Goal: Navigation & Orientation: Find specific page/section

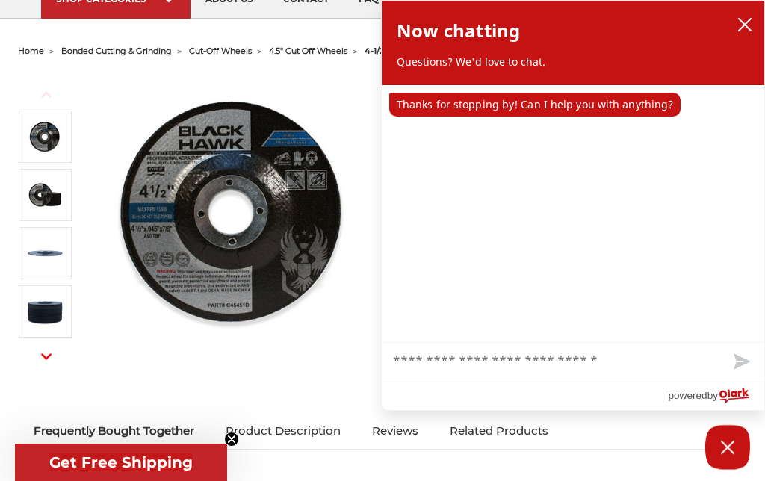
scroll to position [124, 0]
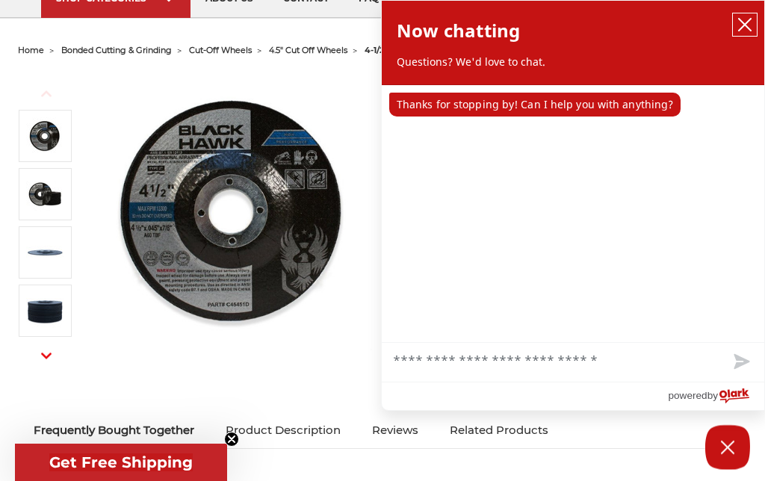
click at [755, 22] on button "close chatbox" at bounding box center [744, 24] width 24 height 22
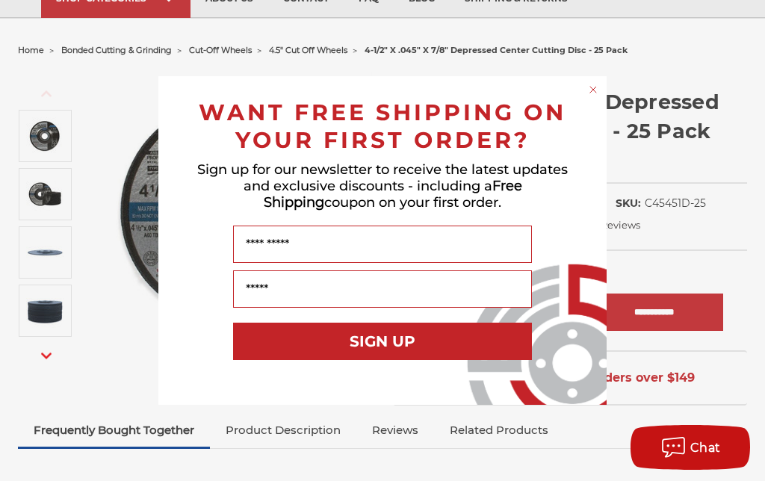
click at [425, 245] on input "Name" at bounding box center [382, 243] width 299 height 37
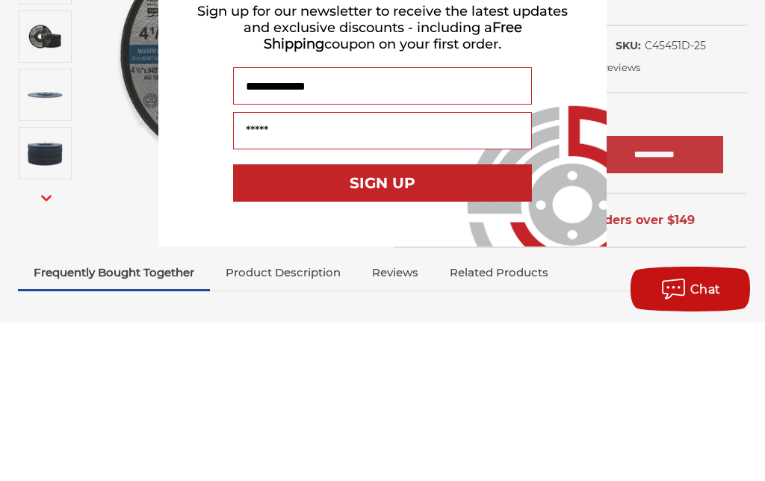
type input "**********"
click at [435, 270] on input "Your Email" at bounding box center [382, 288] width 299 height 37
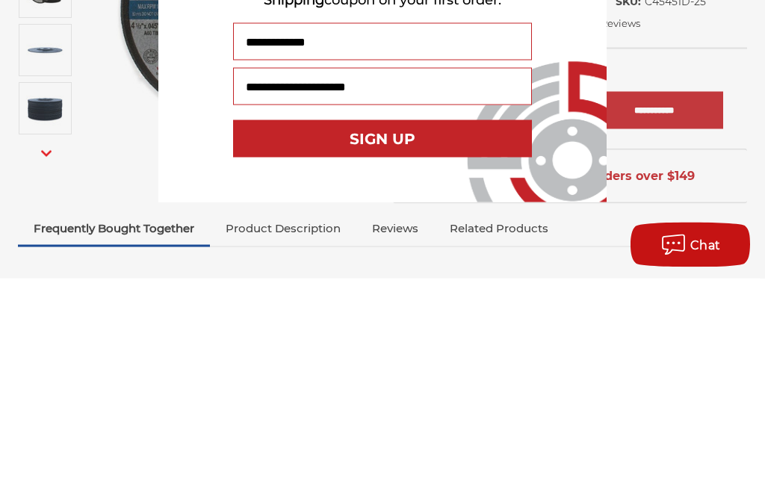
type input "**********"
click at [473, 323] on button "SIGN UP" at bounding box center [382, 341] width 299 height 37
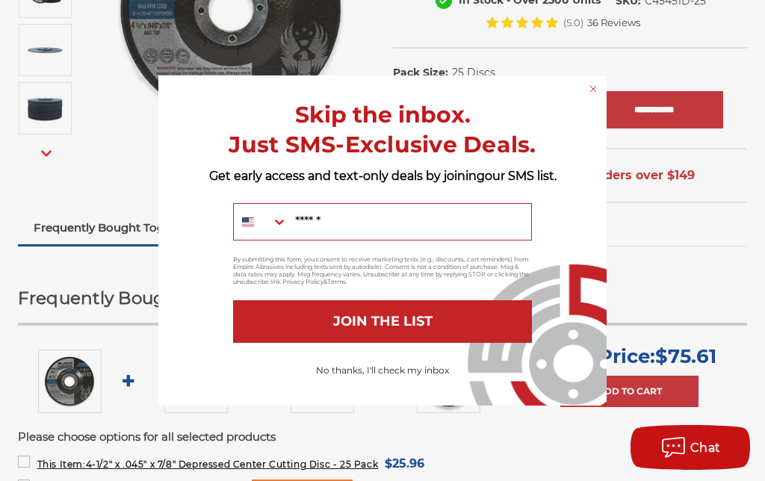
click at [390, 381] on button "No thanks, I'll check my inbox" at bounding box center [382, 370] width 148 height 25
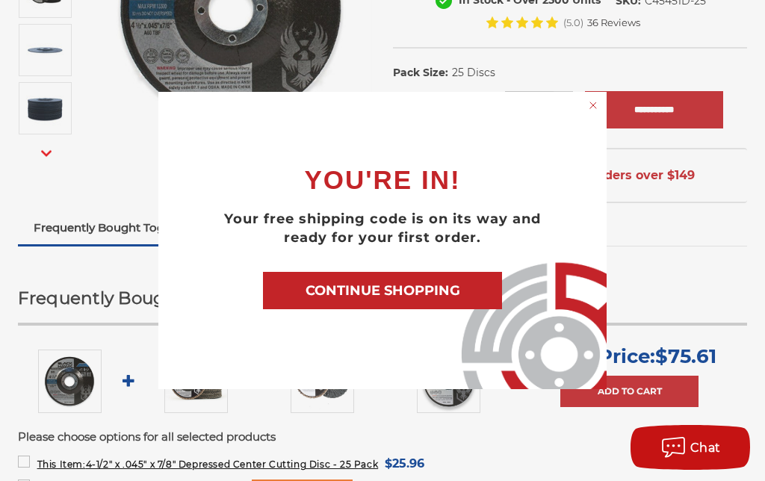
click at [453, 297] on button "CONTINUE SHOPPING" at bounding box center [382, 290] width 239 height 37
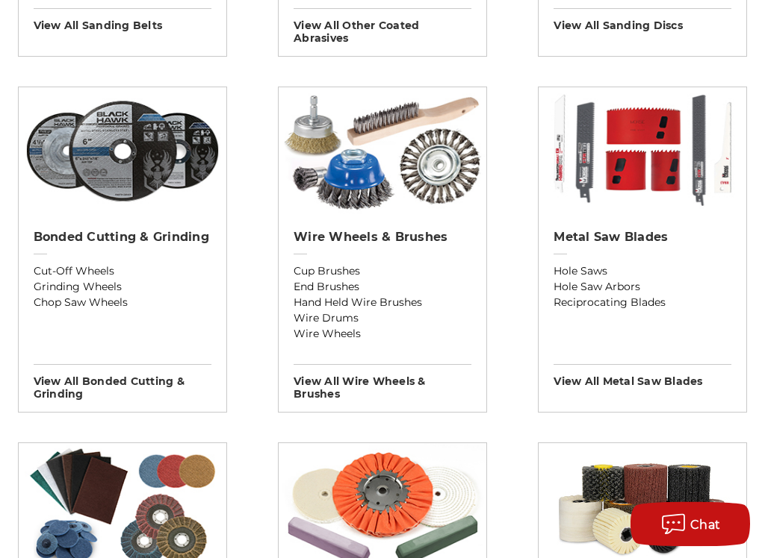
scroll to position [896, 0]
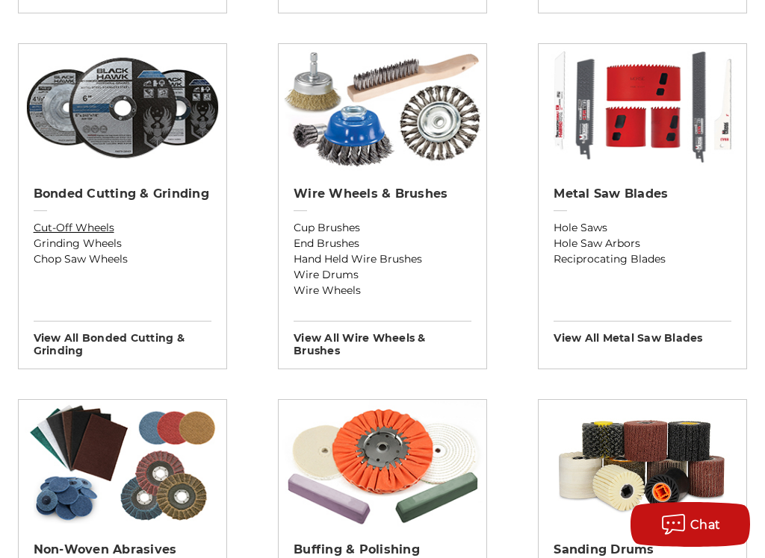
click at [63, 225] on link "Cut-Off Wheels" at bounding box center [123, 228] width 178 height 16
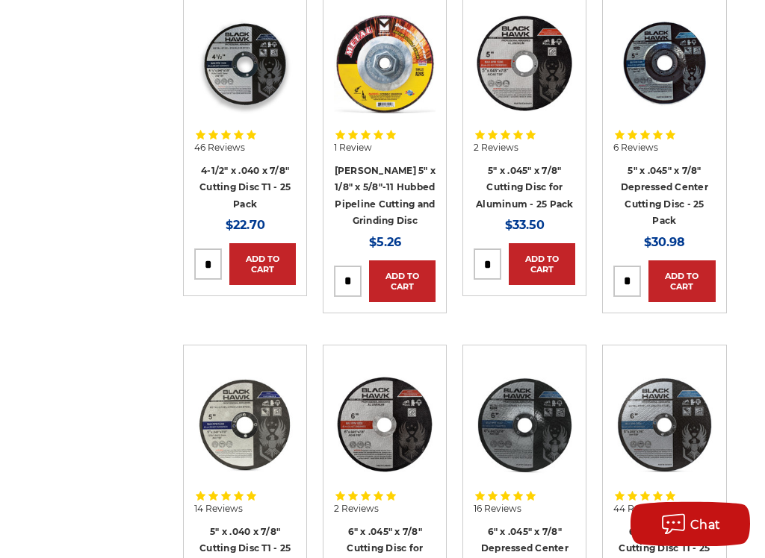
scroll to position [1794, 0]
click at [642, 143] on span "6 Reviews" at bounding box center [635, 147] width 45 height 9
click at [686, 165] on link "5" x .045" x 7/8" Depressed Center Cutting Disc - 25 Pack" at bounding box center [663, 196] width 87 height 62
